Goal: Task Accomplishment & Management: Use online tool/utility

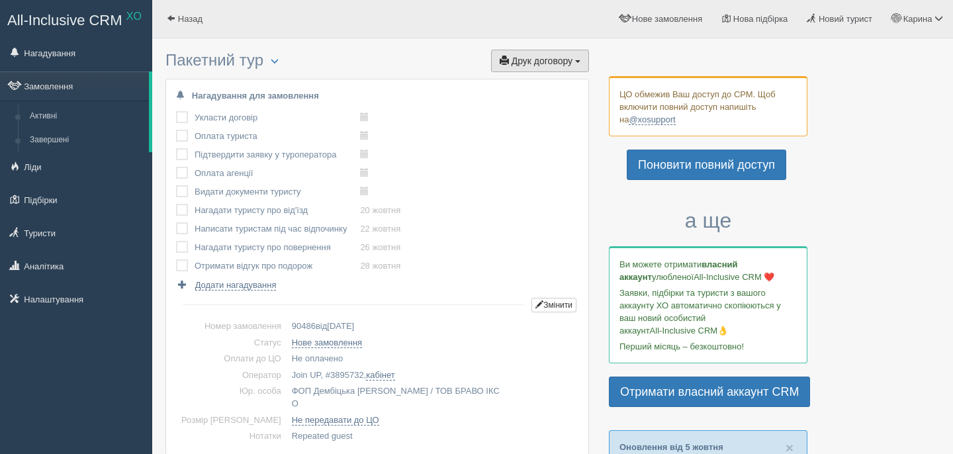
click at [532, 58] on span "Друк договору" at bounding box center [542, 61] width 61 height 11
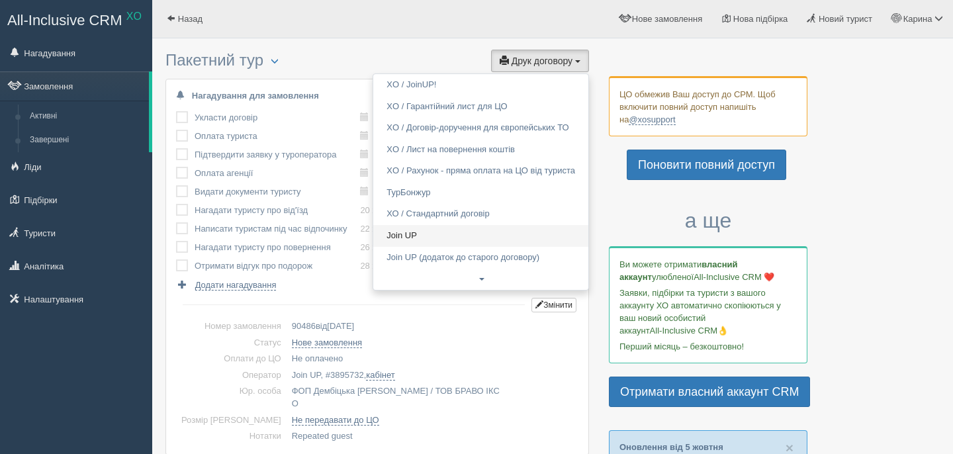
click at [411, 244] on link "Join UP" at bounding box center [480, 236] width 215 height 22
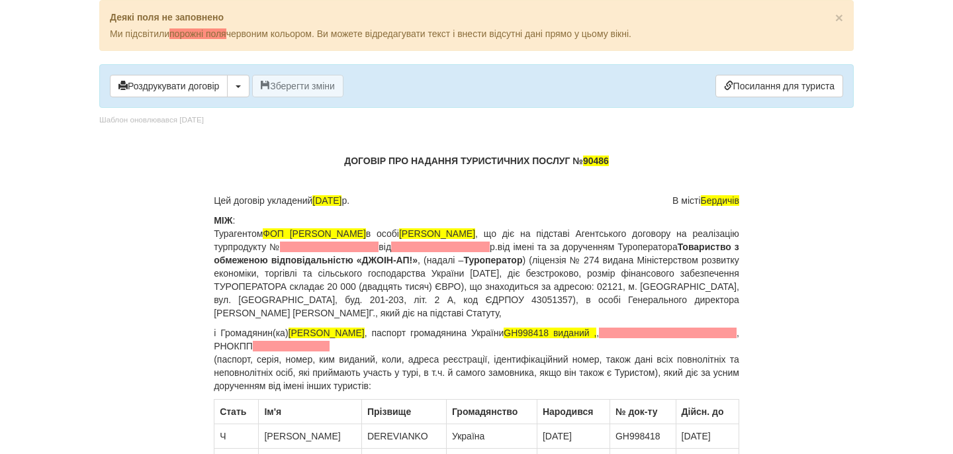
click at [379, 244] on span at bounding box center [329, 247] width 99 height 11
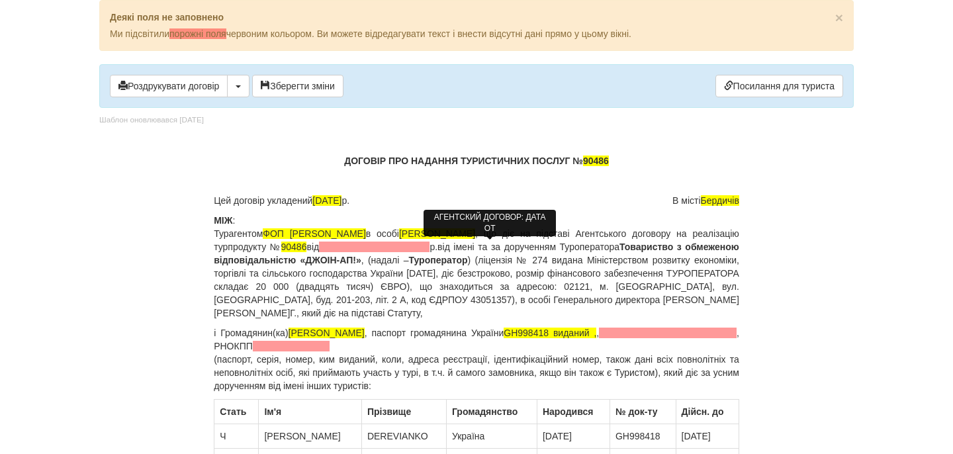
click at [430, 249] on span at bounding box center [374, 247] width 111 height 11
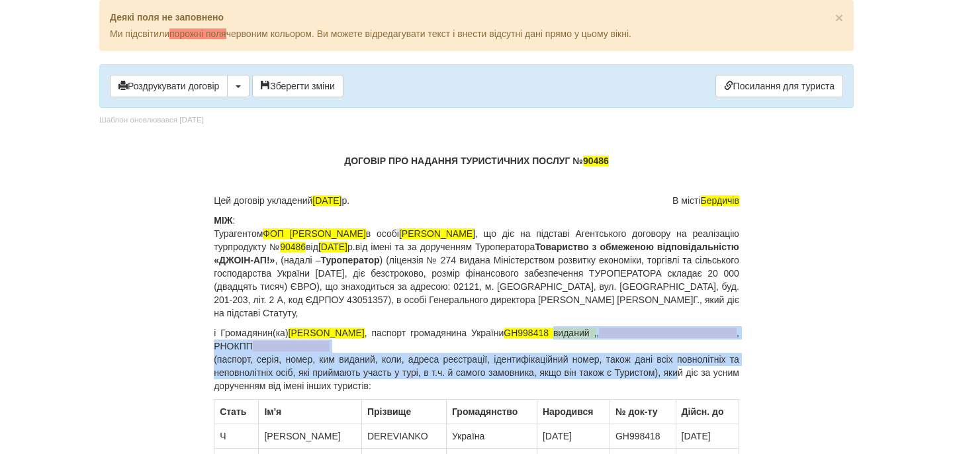
drag, startPoint x: 581, startPoint y: 332, endPoint x: 697, endPoint y: 371, distance: 122.3
click at [697, 373] on p "і Громадянин(ка) DEREVIANKO SERHII , паспорт громадянина України GH998418 видан…" at bounding box center [477, 359] width 526 height 66
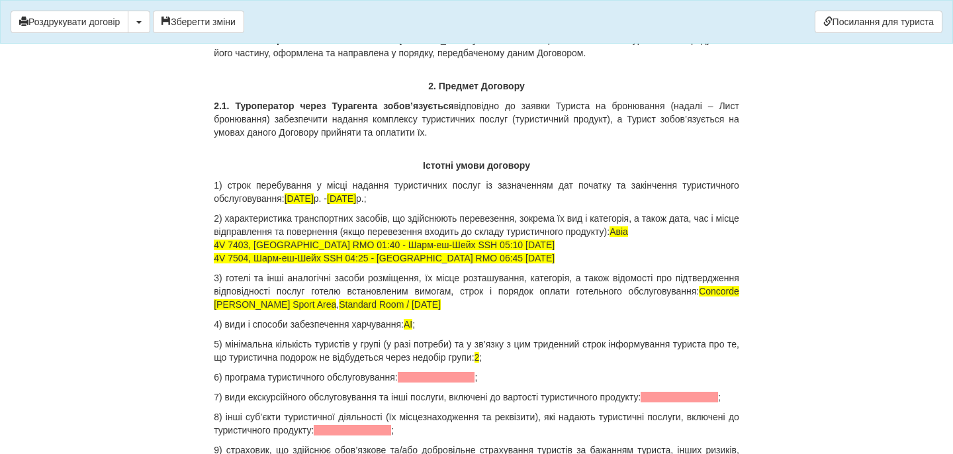
scroll to position [1167, 0]
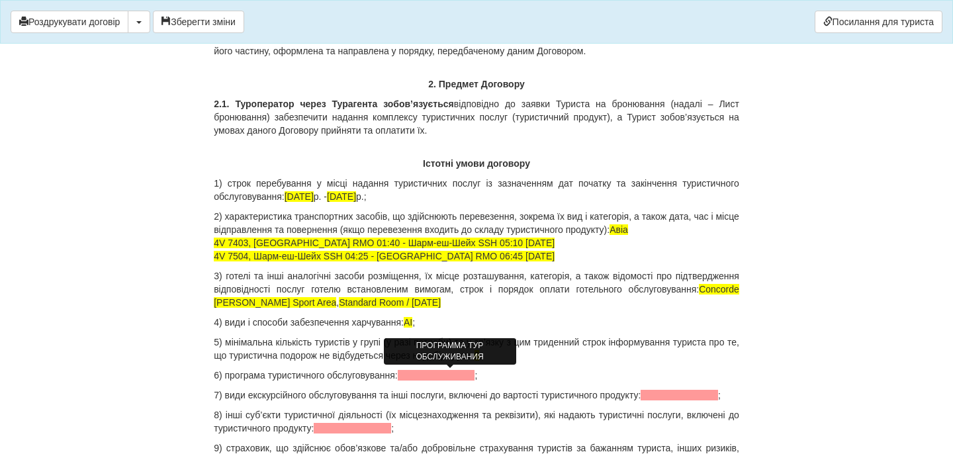
click at [454, 375] on span at bounding box center [436, 375] width 77 height 11
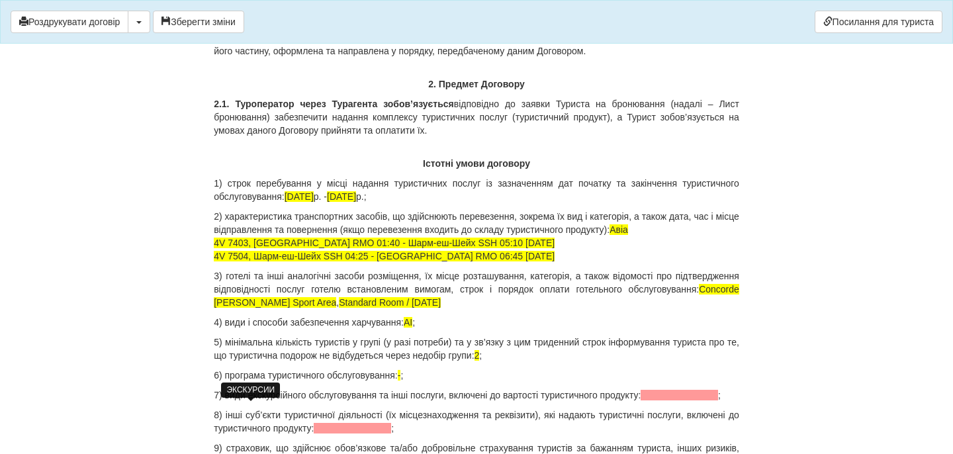
click at [641, 401] on span at bounding box center [679, 395] width 77 height 11
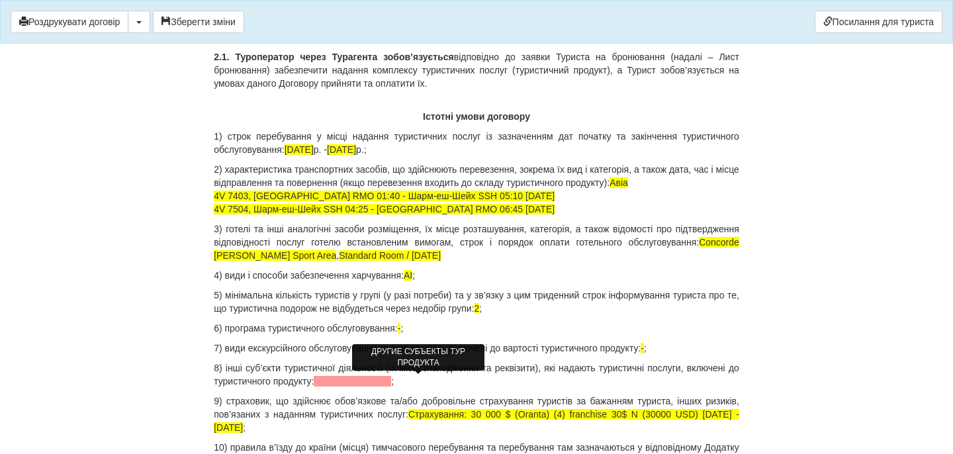
click at [391, 377] on span at bounding box center [352, 381] width 77 height 11
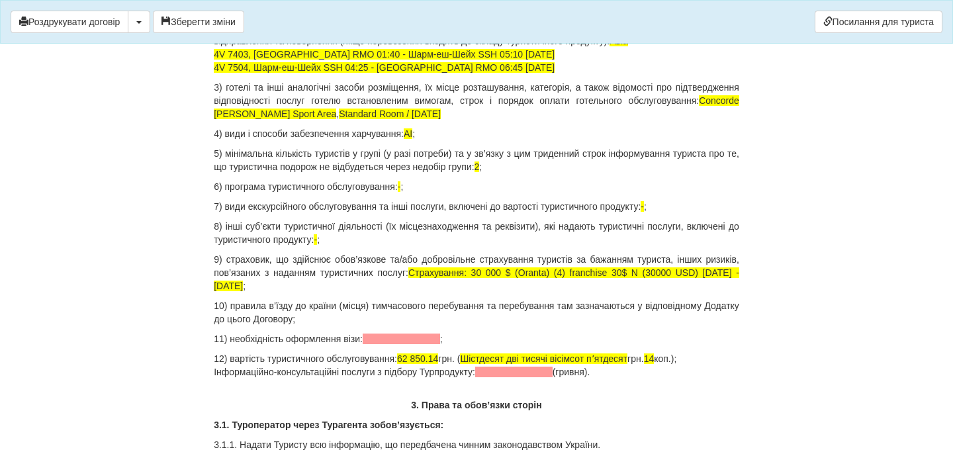
scroll to position [1363, 0]
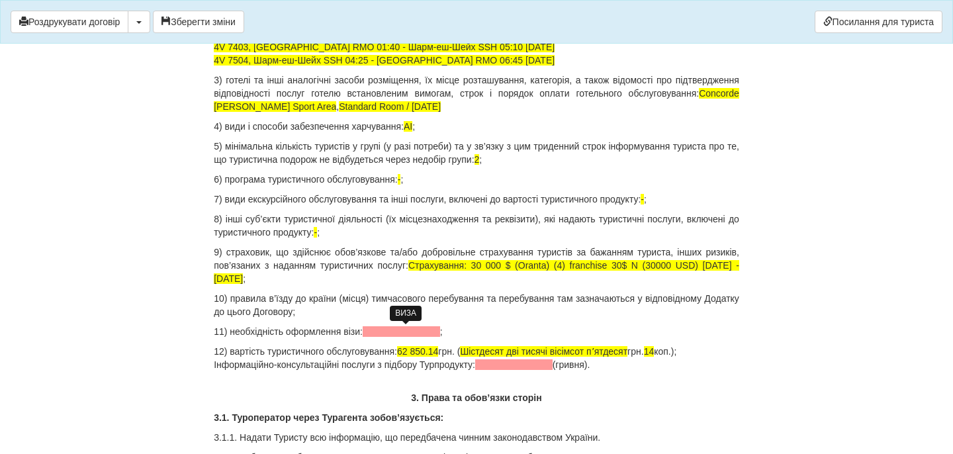
click at [387, 335] on span at bounding box center [401, 331] width 77 height 11
drag, startPoint x: 422, startPoint y: 354, endPoint x: 452, endPoint y: 351, distance: 29.3
click at [452, 351] on p "12) вартість туристичного обслуговування: 62 850.14 грн. ( Шістдесят дві тисячі…" at bounding box center [477, 358] width 526 height 26
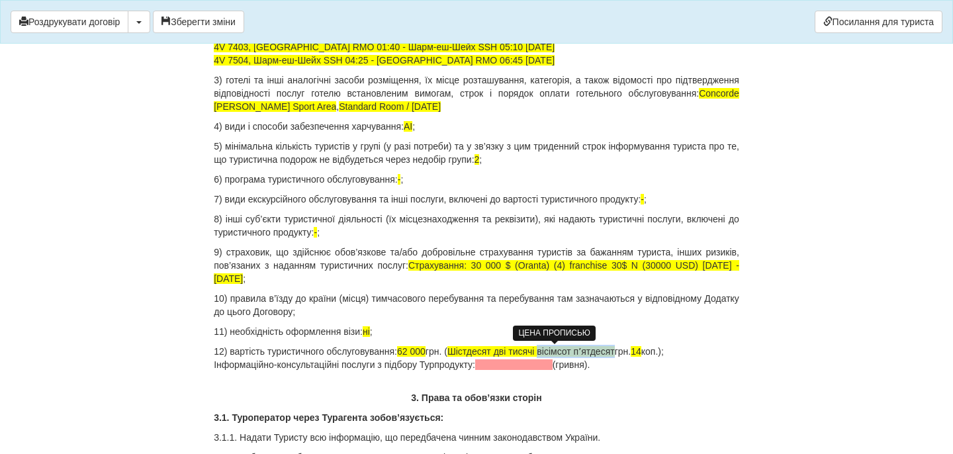
drag, startPoint x: 559, startPoint y: 350, endPoint x: 641, endPoint y: 353, distance: 82.1
click at [615, 353] on span "Шістдесят дві тисячі вісімсот пʼятдесят" at bounding box center [532, 351] width 168 height 11
click at [561, 352] on span "14" at bounding box center [556, 351] width 11 height 11
click at [627, 356] on p "12) вартість туристичного обслуговування: 62 000 грн. ( Шістдесят дві тисячі гр…" at bounding box center [477, 358] width 526 height 26
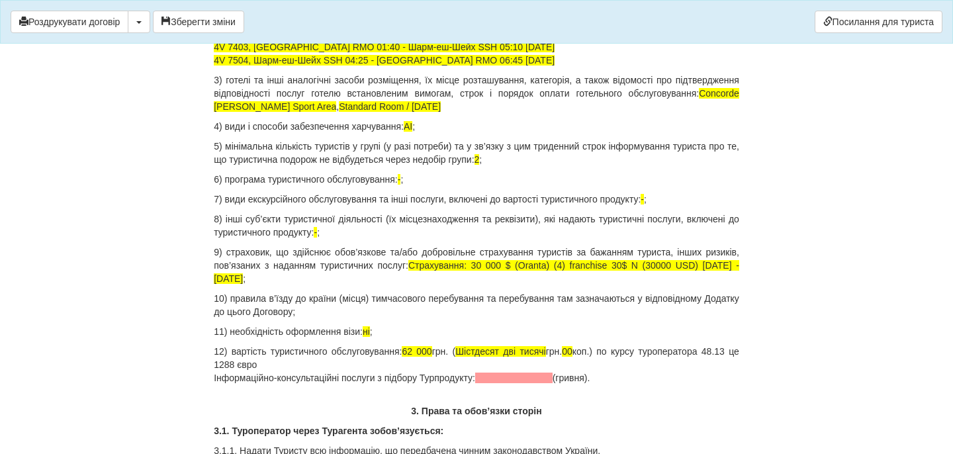
drag, startPoint x: 634, startPoint y: 352, endPoint x: 643, endPoint y: 381, distance: 30.6
click at [643, 381] on p "12) вартість туристичного обслуговування: 62 000 грн. ( Шістдесят дві тисячі гр…" at bounding box center [477, 365] width 526 height 40
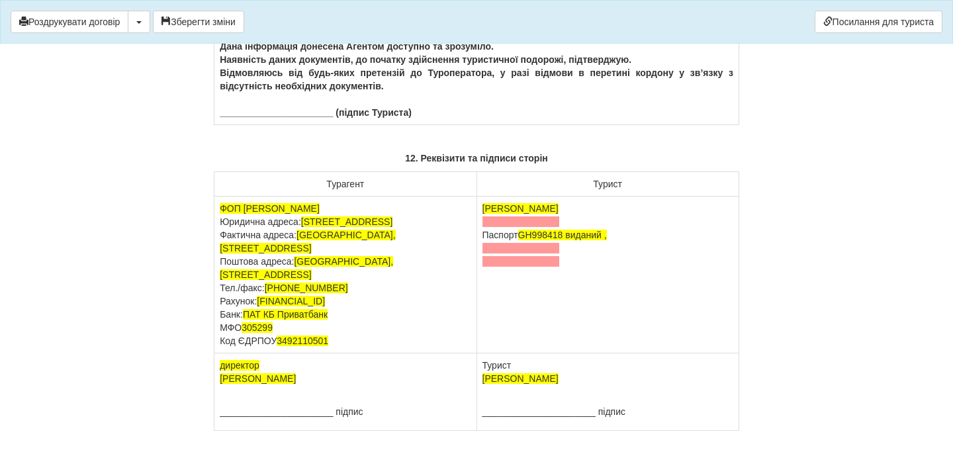
scroll to position [8374, 0]
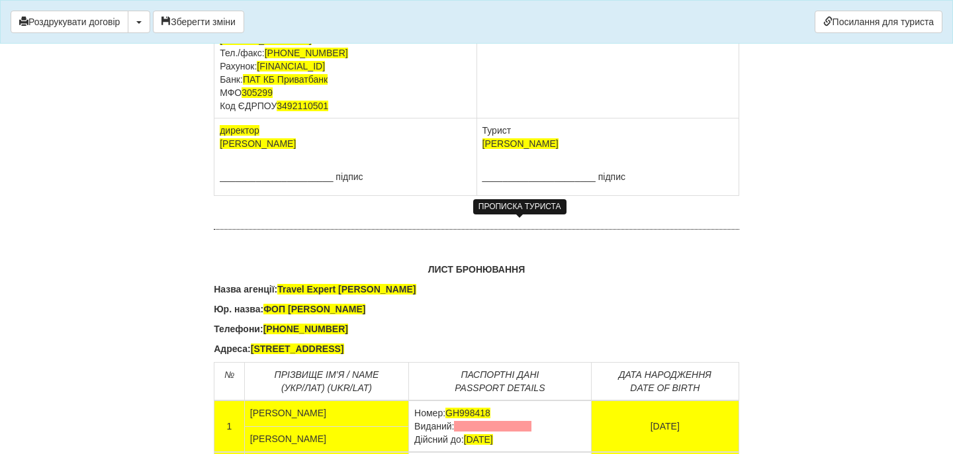
drag, startPoint x: 573, startPoint y: 228, endPoint x: 579, endPoint y: 252, distance: 24.6
click at [579, 119] on td "DEREVIANKO SERHII Паспорт GH998418 виданий ," at bounding box center [608, 40] width 262 height 157
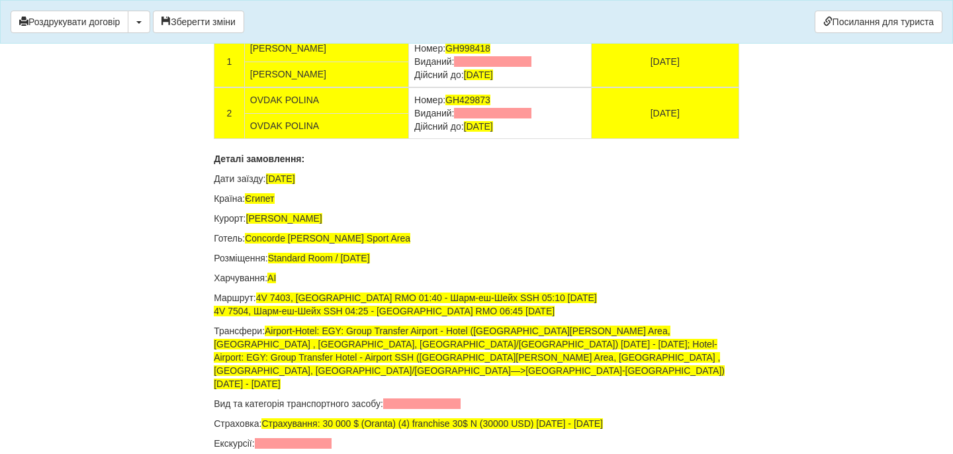
scroll to position [8813, 0]
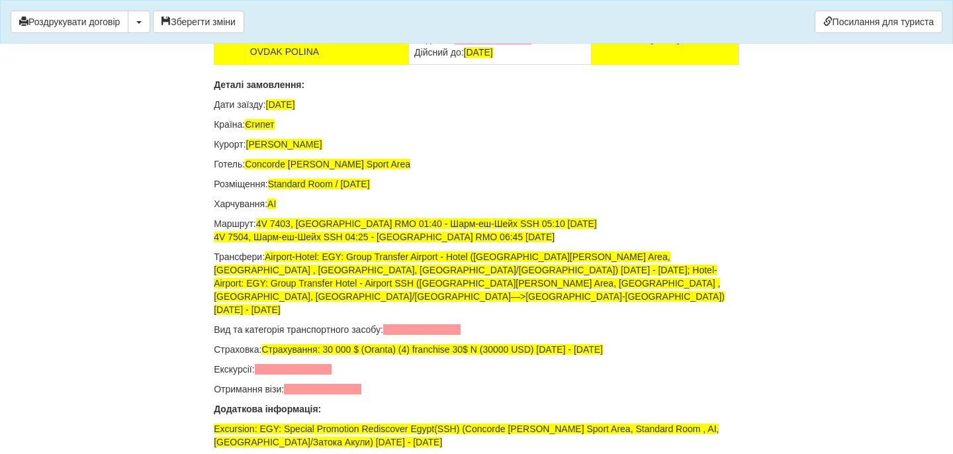
drag, startPoint x: 534, startPoint y: 223, endPoint x: 411, endPoint y: 223, distance: 122.5
drag, startPoint x: 539, startPoint y: 277, endPoint x: 413, endPoint y: 277, distance: 125.8
click at [413, 65] on td "Номер: GH429873 Виданий: Дійсний до: 12.09.2029" at bounding box center [500, 39] width 183 height 52
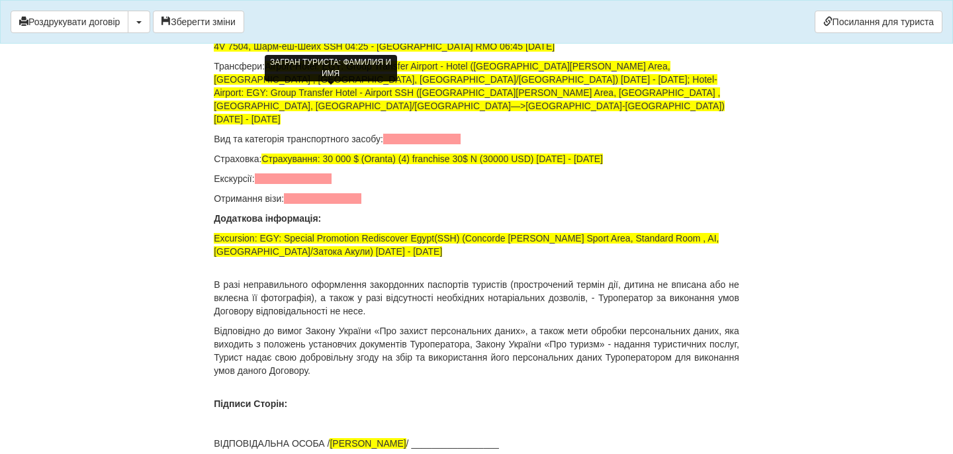
scroll to position [9060, 0]
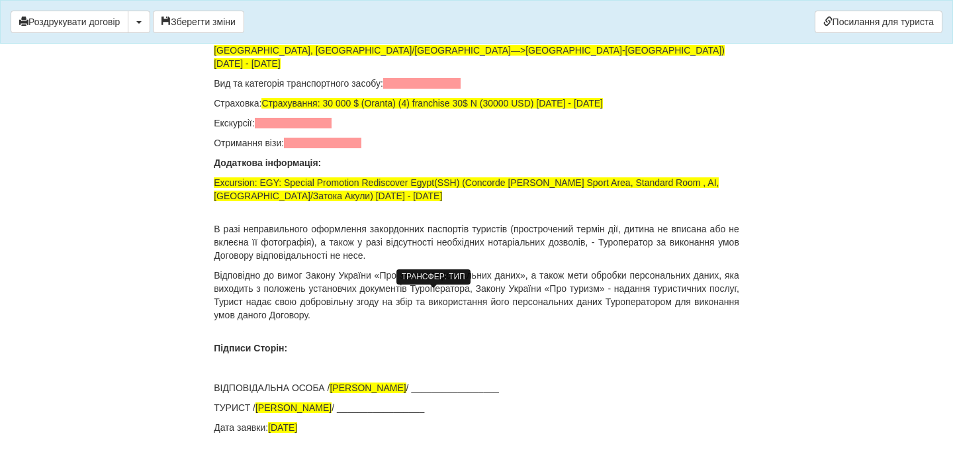
click at [401, 89] on span at bounding box center [421, 83] width 77 height 11
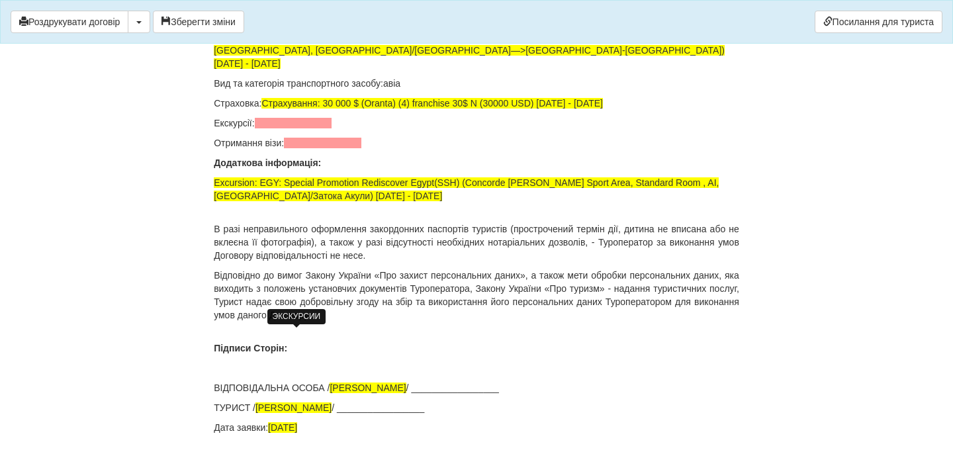
click at [308, 128] on span at bounding box center [293, 123] width 77 height 11
click at [312, 148] on span at bounding box center [322, 143] width 77 height 11
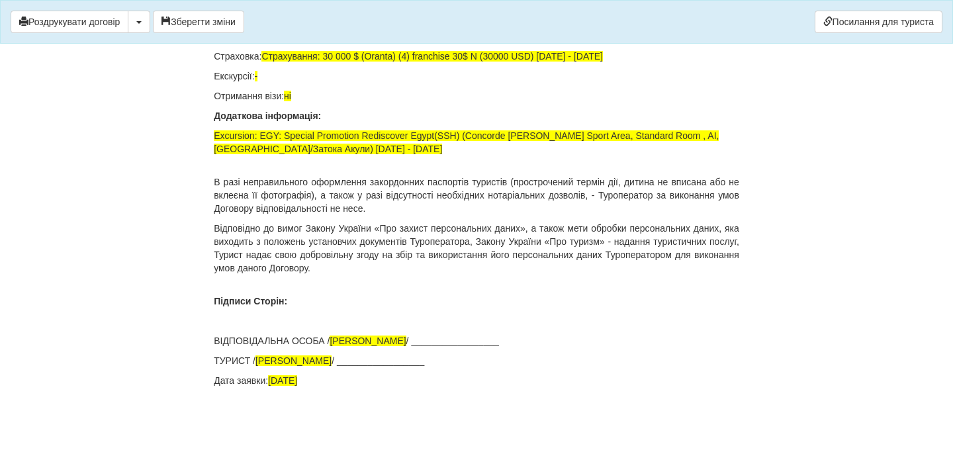
click at [208, 33] on div "Роздрукувати договір Скачати PDF Зберегти зміни Посилання для туриста" at bounding box center [476, 22] width 953 height 44
click at [203, 21] on button "Зберегти зміни" at bounding box center [198, 22] width 91 height 23
click at [72, 21] on button "Роздрукувати договір" at bounding box center [70, 22] width 118 height 23
